Goal: Information Seeking & Learning: Learn about a topic

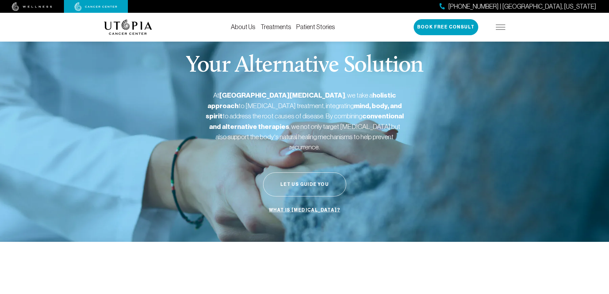
click at [273, 28] on link "Treatments" at bounding box center [275, 26] width 31 height 7
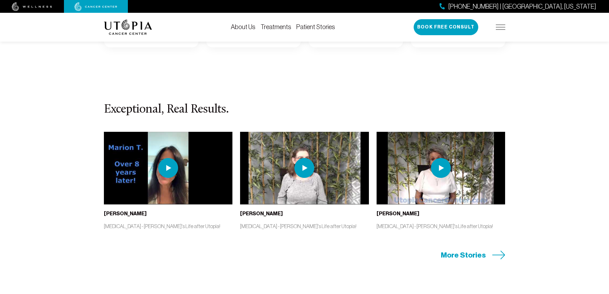
scroll to position [1342, 0]
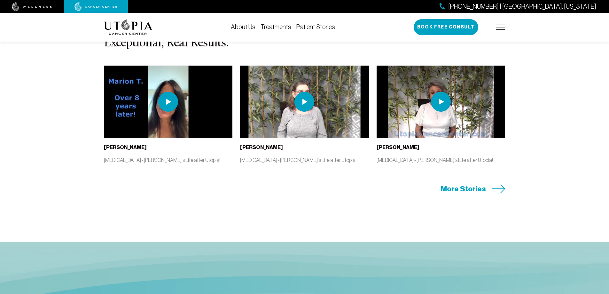
click at [476, 188] on span "More Stories" at bounding box center [463, 189] width 45 height 10
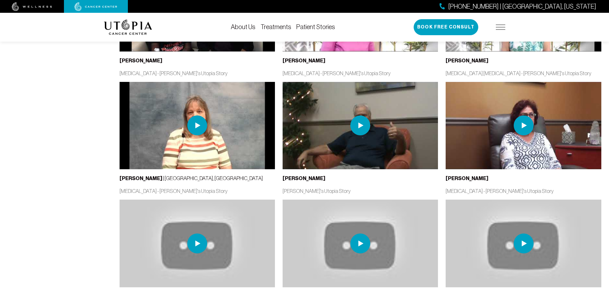
scroll to position [1246, 0]
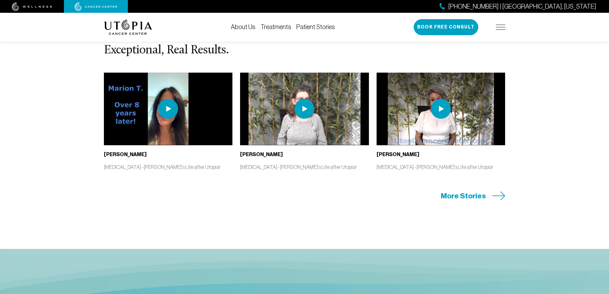
scroll to position [1342, 0]
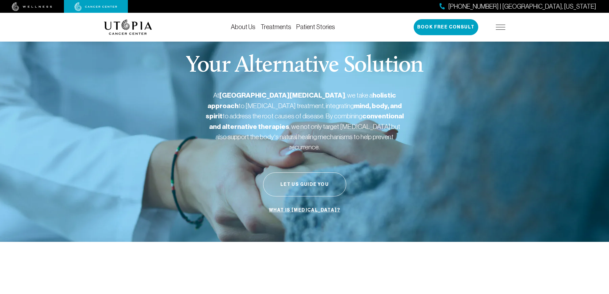
click at [501, 26] on img at bounding box center [500, 27] width 10 height 5
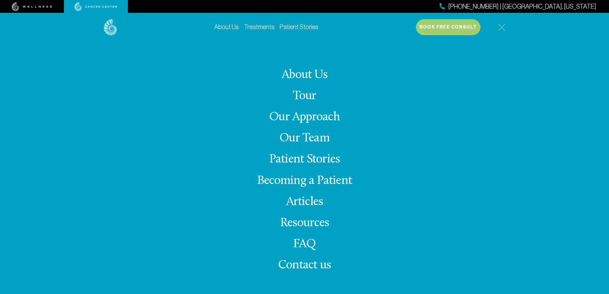
click at [304, 115] on link "Our Approach" at bounding box center [304, 117] width 71 height 12
